Goal: Check status: Check status

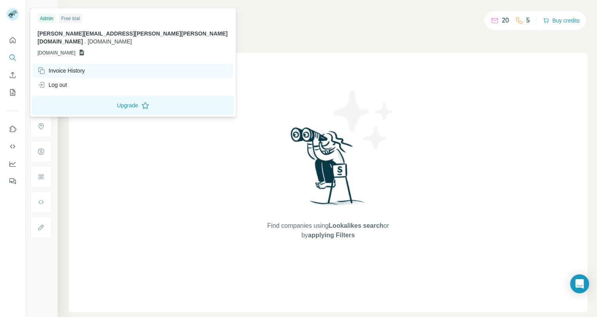
click at [61, 67] on div "Invoice History" at bounding box center [60, 71] width 47 height 8
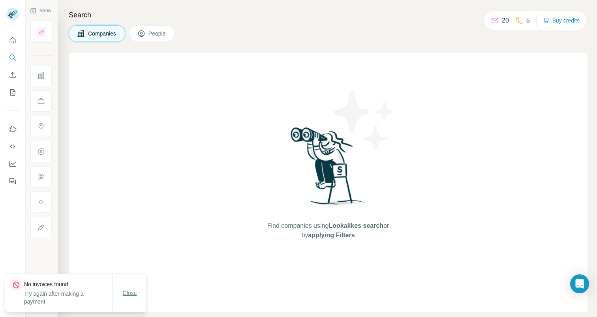
click at [129, 294] on span "Close" at bounding box center [130, 293] width 14 height 8
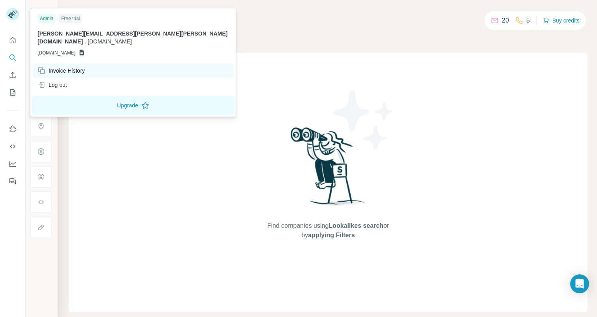
click at [70, 67] on div "Invoice History" at bounding box center [60, 71] width 47 height 8
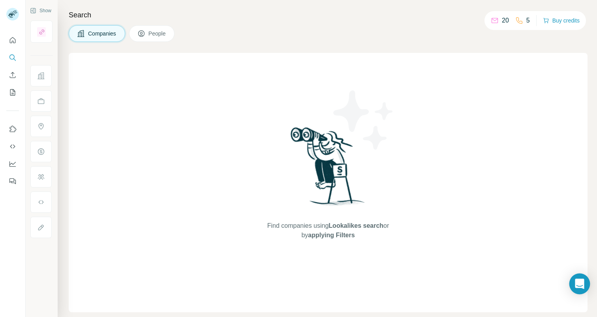
click at [576, 283] on icon "Open Intercom Messenger" at bounding box center [579, 284] width 9 height 10
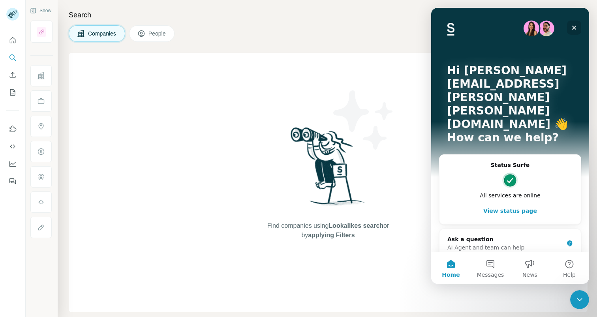
click at [575, 28] on icon "Close" at bounding box center [574, 27] width 6 height 6
